Goal: Transaction & Acquisition: Obtain resource

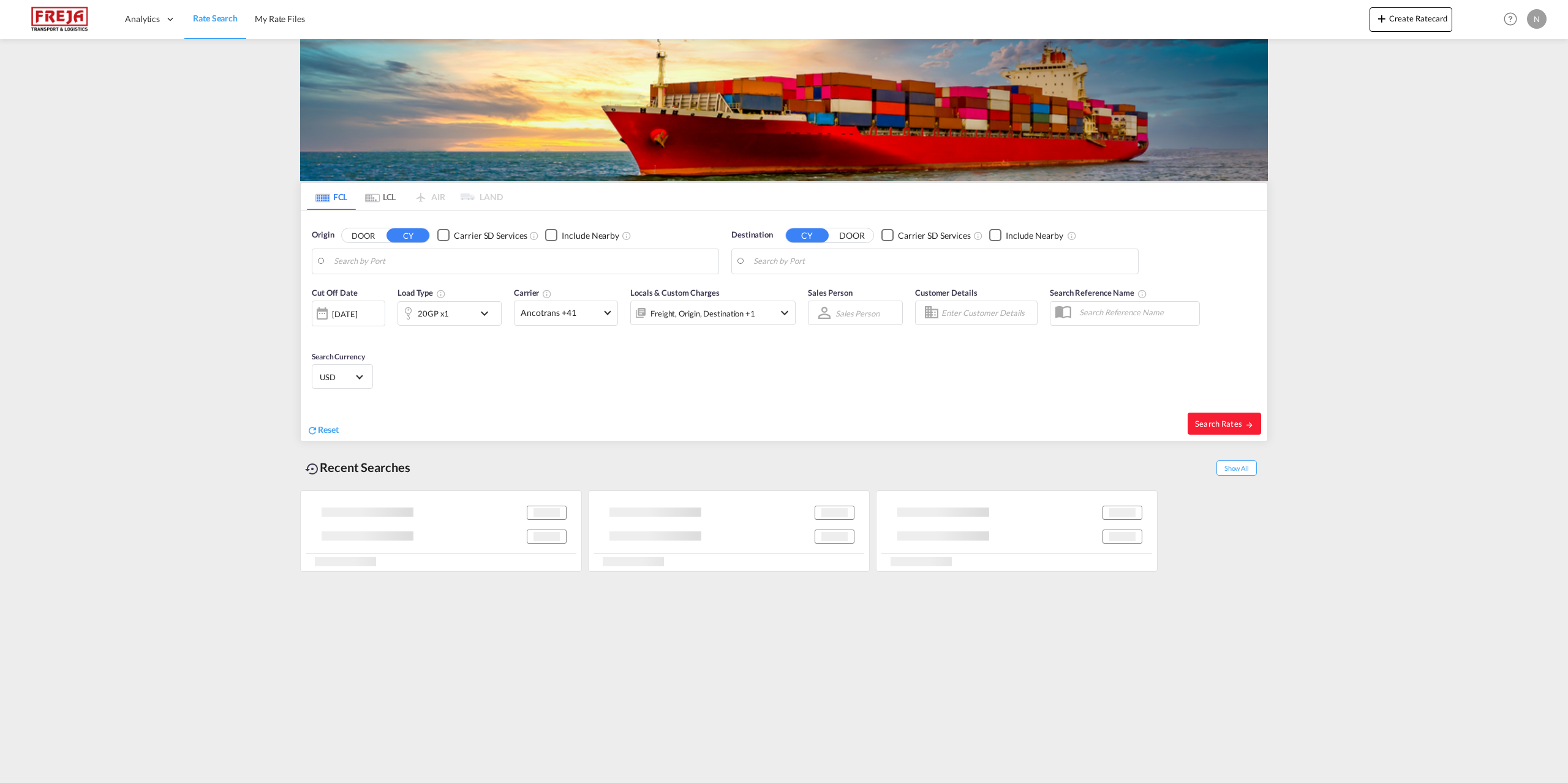
type input "[GEOGRAPHIC_DATA], DKFRC"
type input "[GEOGRAPHIC_DATA], LBBEY"
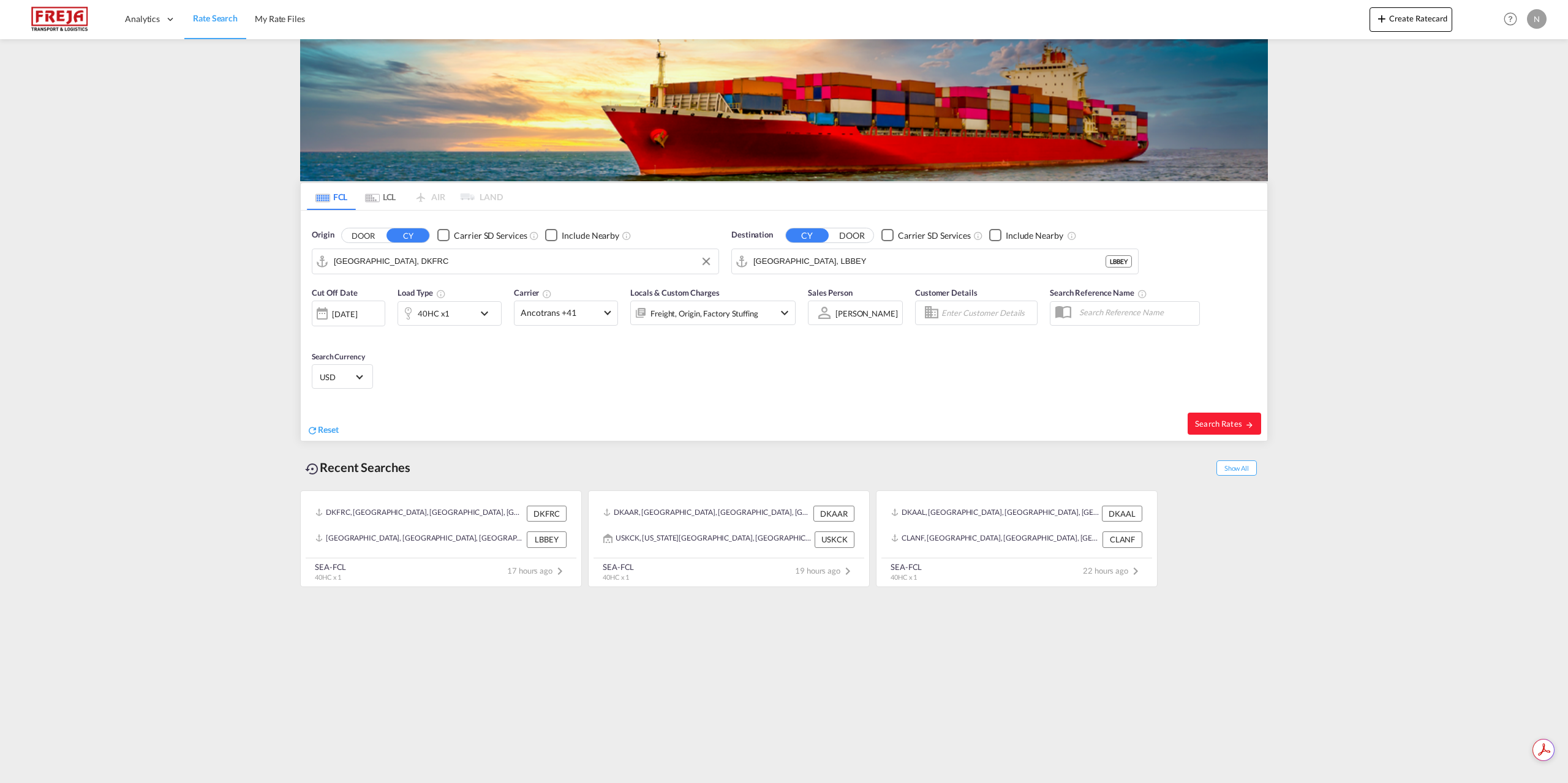
click at [429, 265] on input "[GEOGRAPHIC_DATA], DKFRC" at bounding box center [523, 261] width 378 height 18
click at [442, 303] on div "[GEOGRAPHIC_DATA] ([GEOGRAPHIC_DATA]) Denmark DKCPH" at bounding box center [429, 295] width 233 height 37
type input "[GEOGRAPHIC_DATA] ([GEOGRAPHIC_DATA]), DKCPH"
click at [862, 269] on input "[GEOGRAPHIC_DATA], LBBEY" at bounding box center [942, 261] width 378 height 18
click at [853, 294] on div "[PERSON_NAME] [GEOGRAPHIC_DATA] BHKBS" at bounding box center [848, 295] width 233 height 37
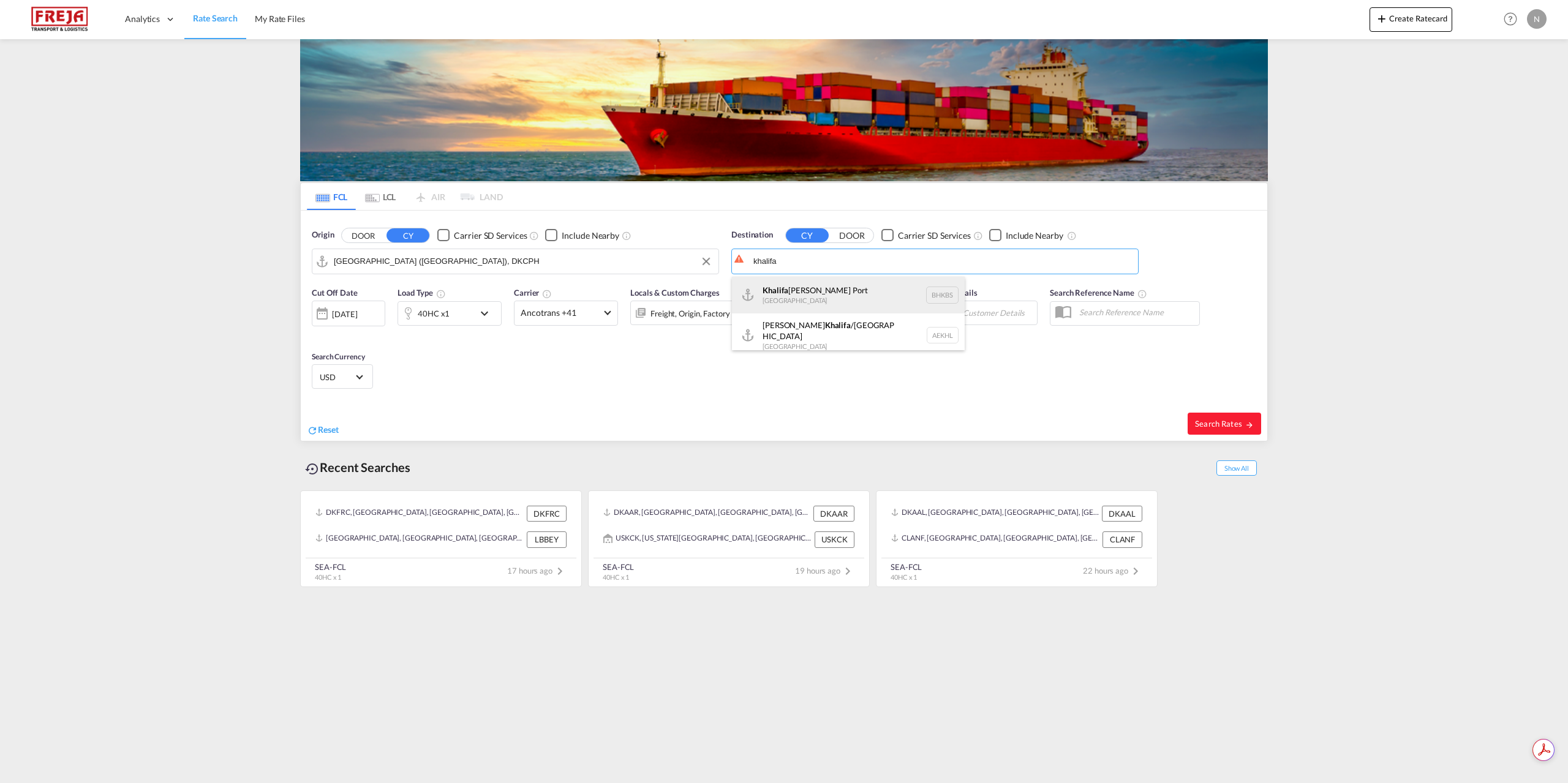
type input "[PERSON_NAME], BHKBS"
click at [605, 316] on md-select-value "Ancotrans +41" at bounding box center [566, 313] width 103 height 24
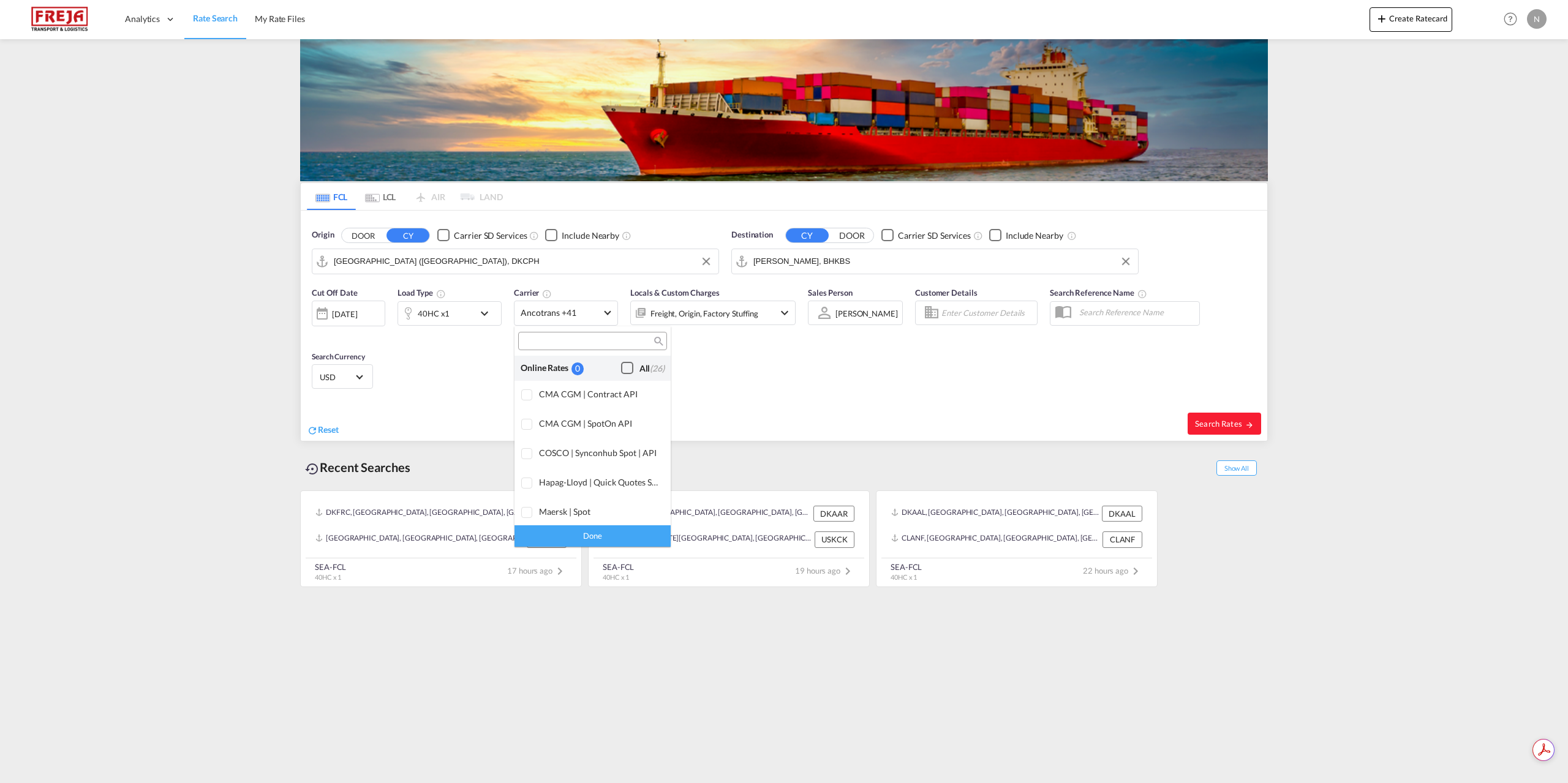
click at [627, 372] on div "Checkbox No Ink" at bounding box center [627, 367] width 12 height 12
click at [657, 536] on div "Done" at bounding box center [593, 536] width 156 height 22
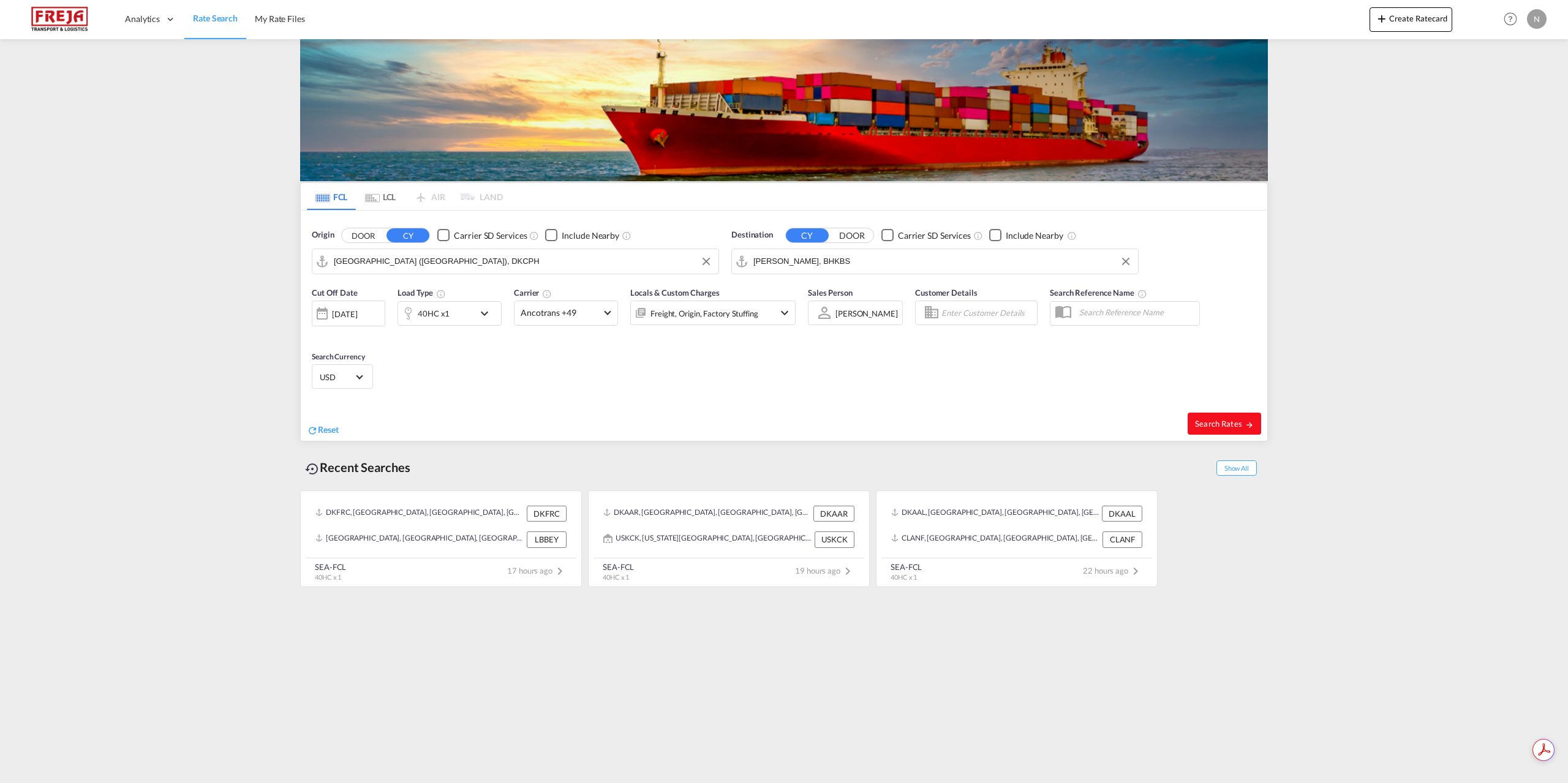
click at [1212, 428] on span "Search Rates" at bounding box center [1225, 423] width 58 height 10
type input "DKCPH to BHKBS / [DATE]"
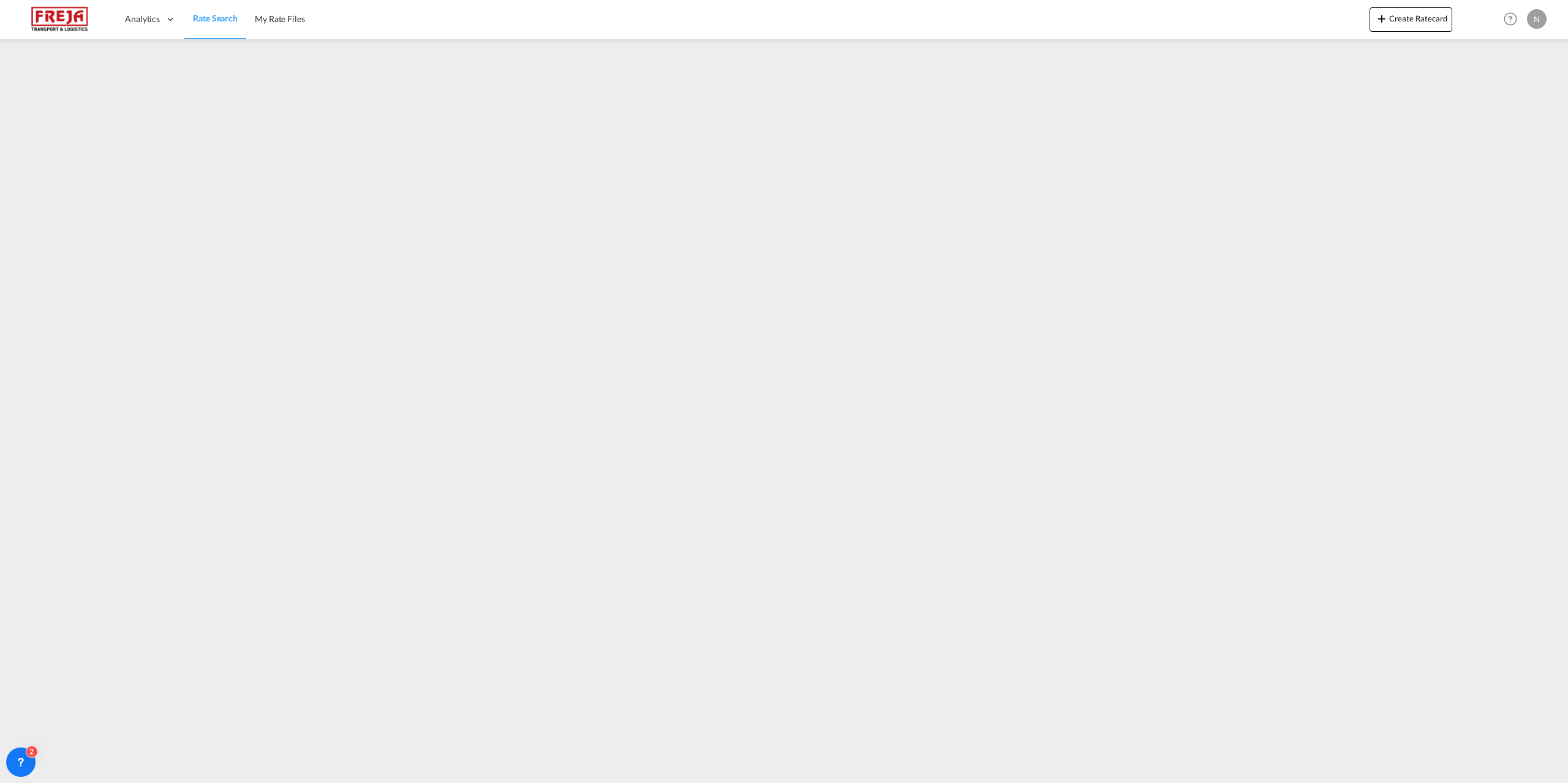
click at [231, 24] on span "Rate Search" at bounding box center [215, 18] width 45 height 12
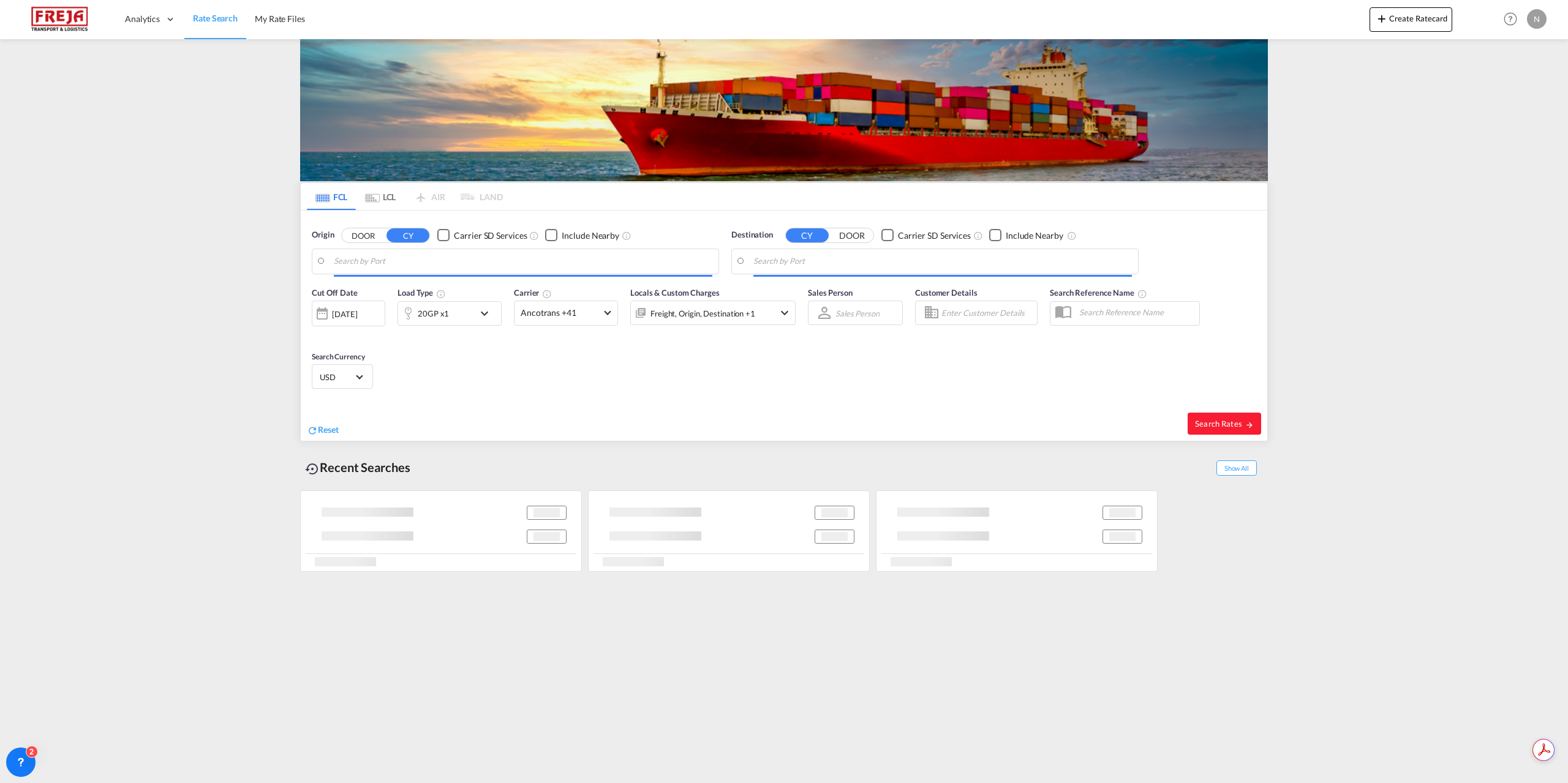
type input "[GEOGRAPHIC_DATA] ([GEOGRAPHIC_DATA]), DKCPH"
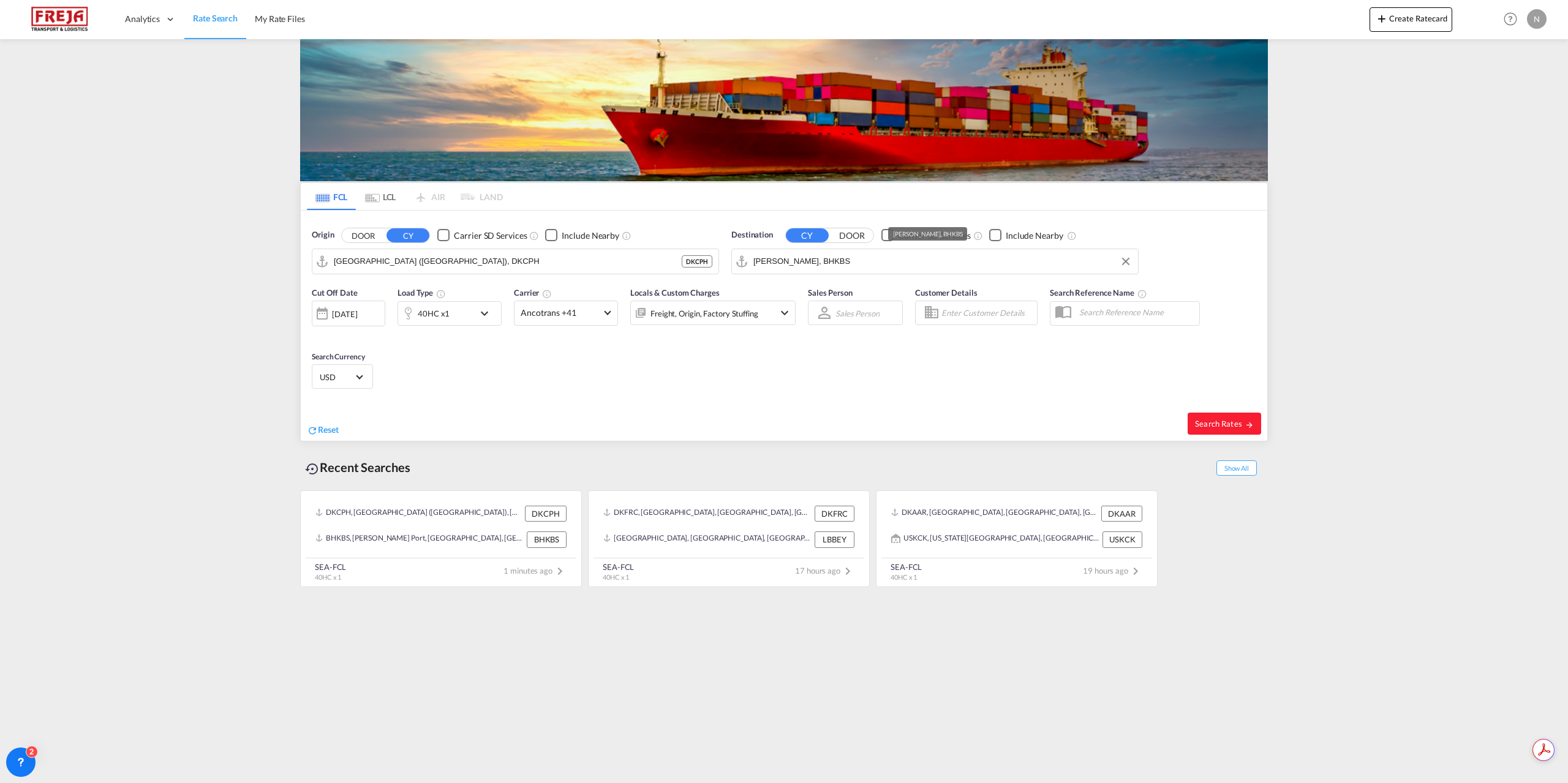
click at [937, 259] on input "[PERSON_NAME], BHKBS" at bounding box center [942, 261] width 378 height 18
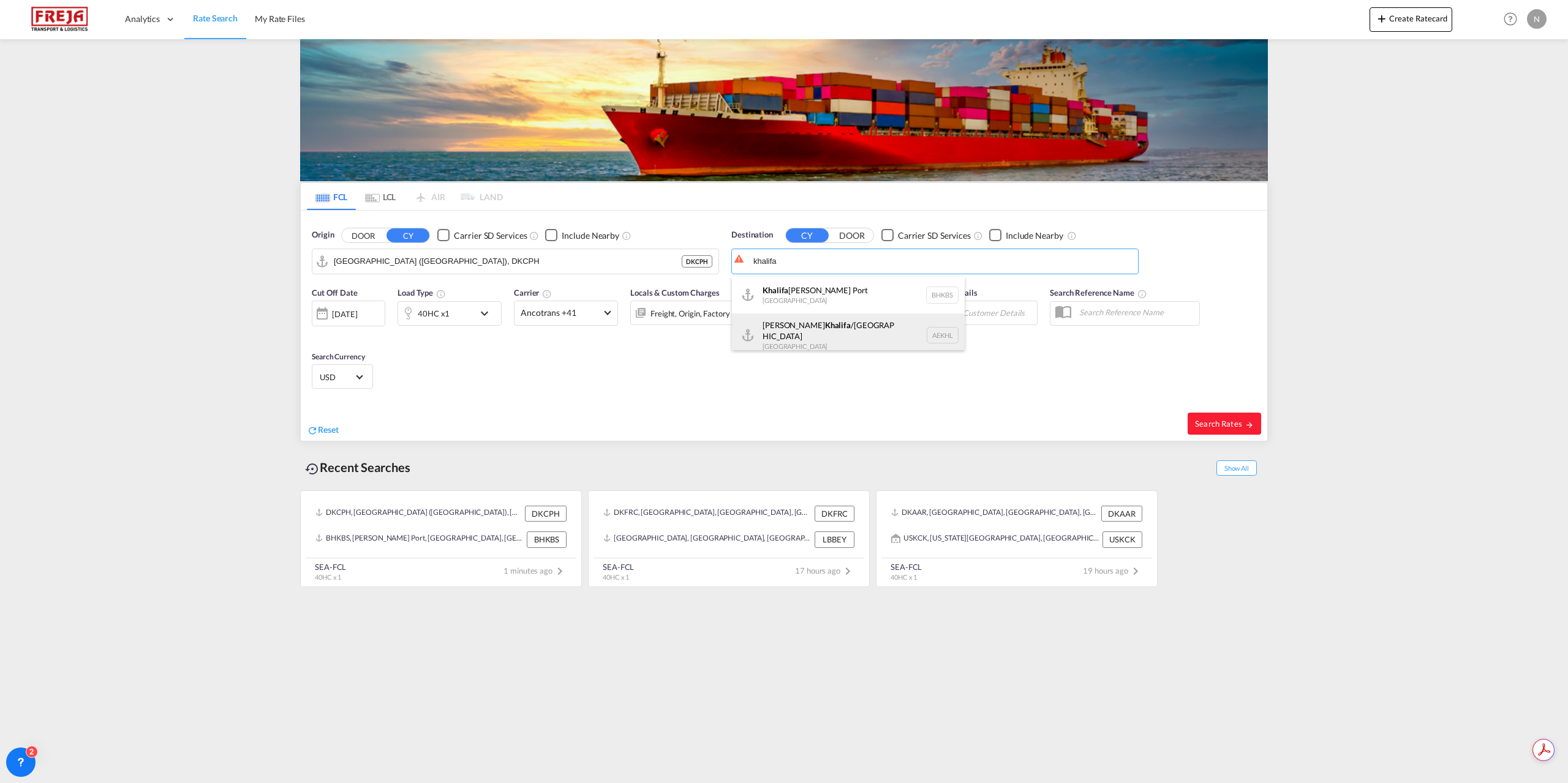
click at [834, 346] on div "[PERSON_NAME] /[GEOGRAPHIC_DATA] [GEOGRAPHIC_DATA] AEKHL" at bounding box center [848, 335] width 233 height 44
type input "[PERSON_NAME]/[GEOGRAPHIC_DATA], AEKHL"
click at [579, 310] on span "Ancotrans +41" at bounding box center [560, 313] width 79 height 12
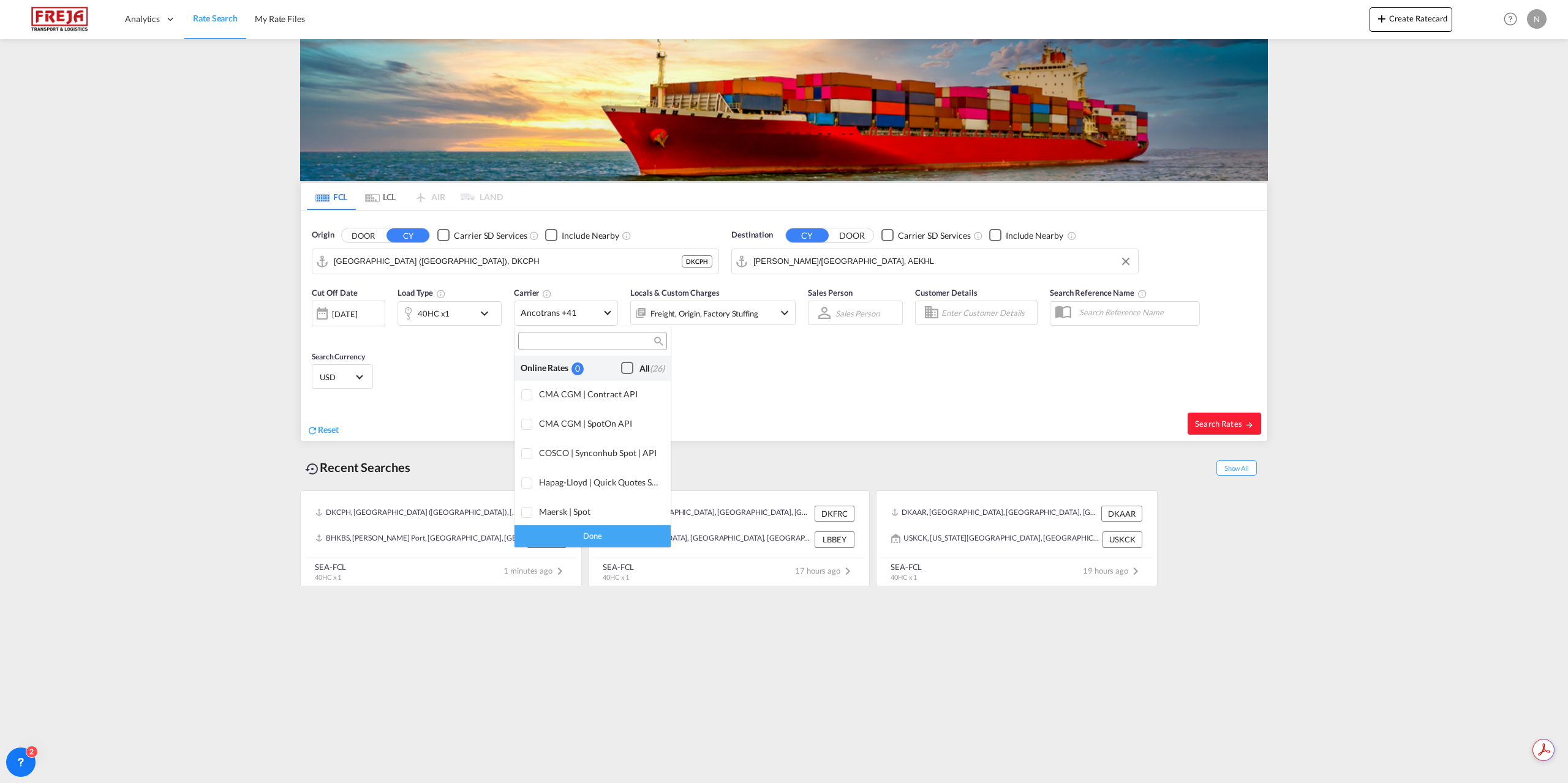
click at [640, 368] on div "All (26)" at bounding box center [652, 368] width 25 height 12
click at [597, 536] on div "Done" at bounding box center [593, 536] width 156 height 22
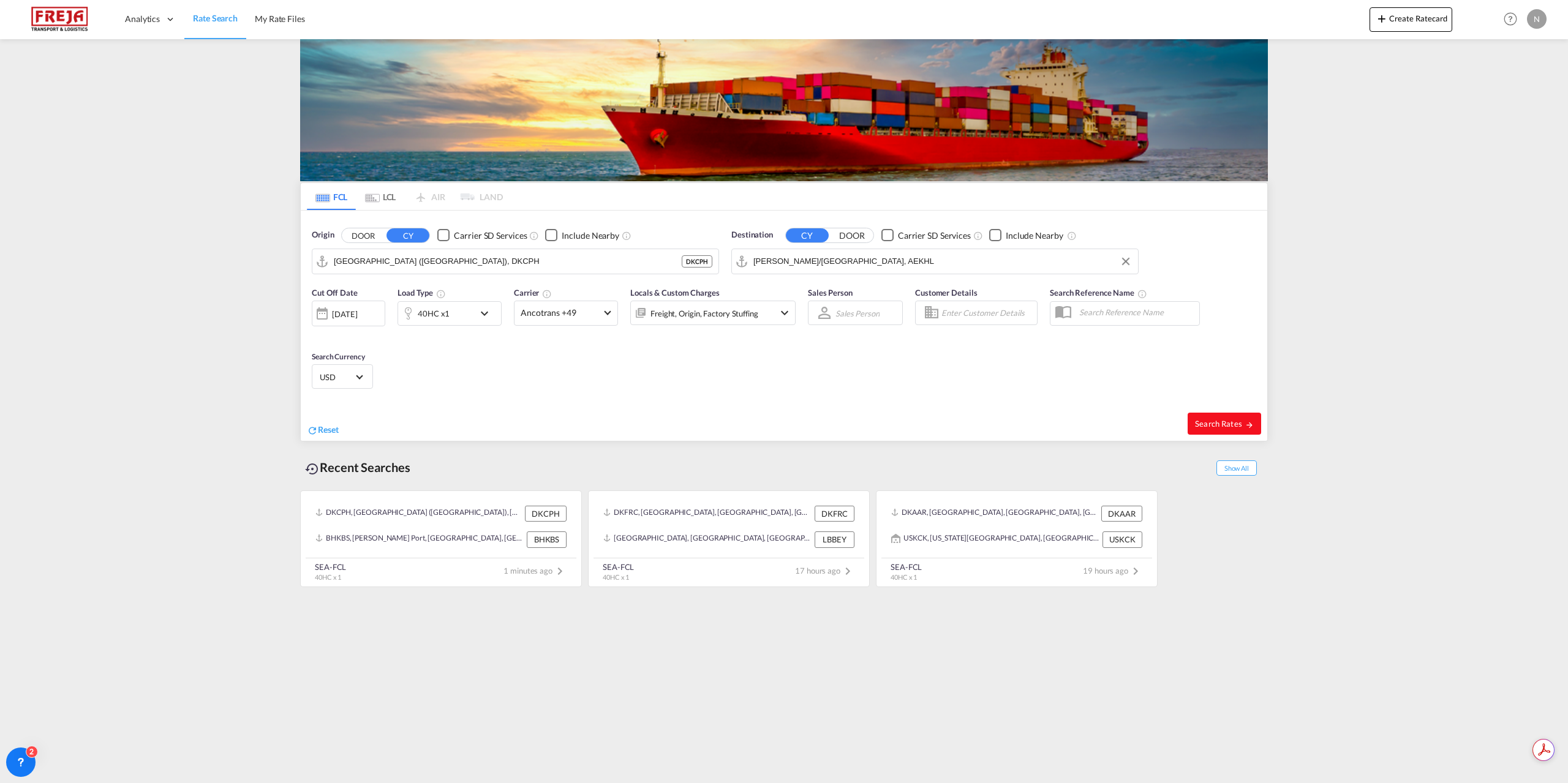
click at [1201, 425] on span "Search Rates" at bounding box center [1225, 423] width 58 height 10
type input "DKCPH to AEKHL / [DATE]"
